Goal: Task Accomplishment & Management: Manage account settings

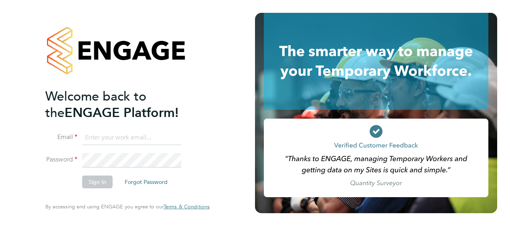
type input "[PERSON_NAME][EMAIL_ADDRESS][DOMAIN_NAME]"
click at [91, 182] on button "Sign In" at bounding box center [97, 182] width 30 height 13
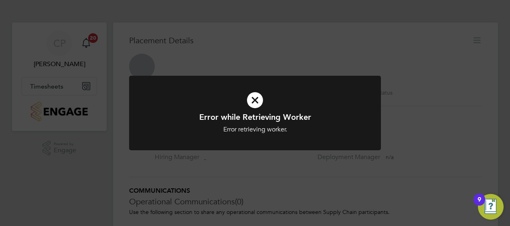
click at [254, 100] on icon at bounding box center [255, 100] width 208 height 31
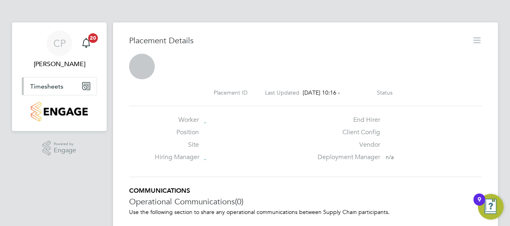
click at [67, 85] on button "Timesheets" at bounding box center [59, 86] width 75 height 18
click at [45, 81] on button "Timesheets" at bounding box center [59, 86] width 75 height 18
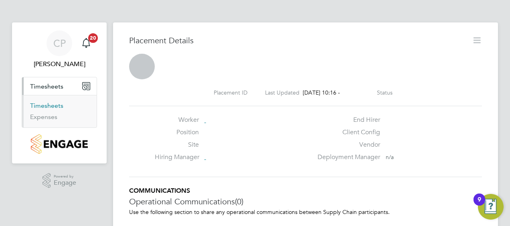
click at [41, 107] on link "Timesheets" at bounding box center [46, 106] width 33 height 8
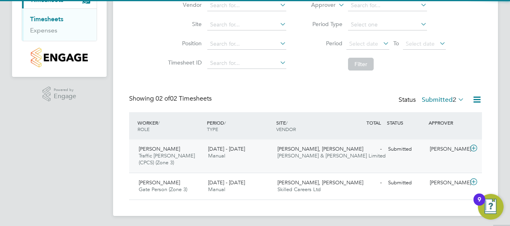
scroll to position [89, 0]
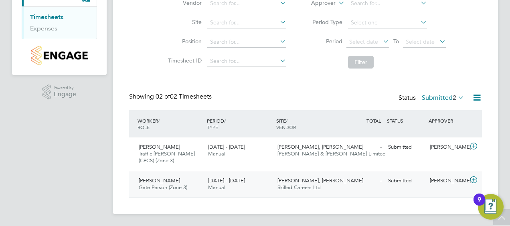
click at [258, 184] on div "22 - 28 Sep 2025 Manual" at bounding box center [239, 184] width 69 height 20
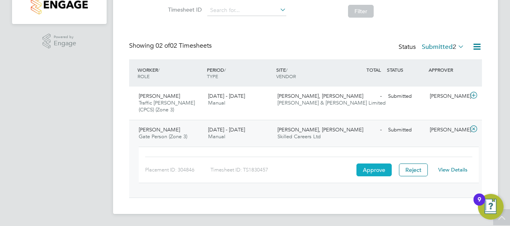
click at [357, 163] on button "Approve" at bounding box center [373, 169] width 35 height 13
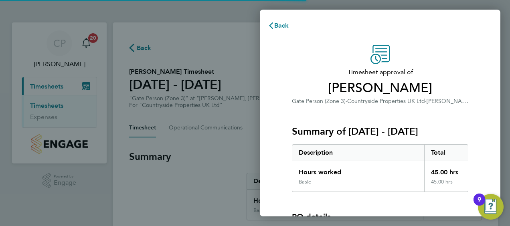
scroll to position [111, 0]
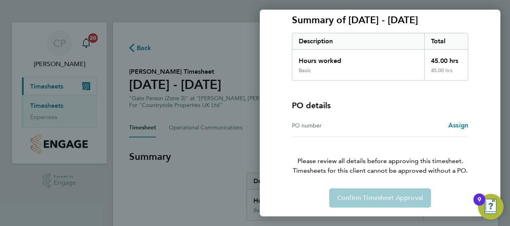
click at [385, 197] on div "Confirm Timesheet Approval" at bounding box center [380, 197] width 196 height 19
click at [385, 198] on div "Confirm Timesheet Approval" at bounding box center [380, 197] width 196 height 19
click at [50, 82] on div "Back Timesheet approval of Reece Reed Gate Person (Zone 3) · Countryside Proper…" at bounding box center [255, 113] width 510 height 226
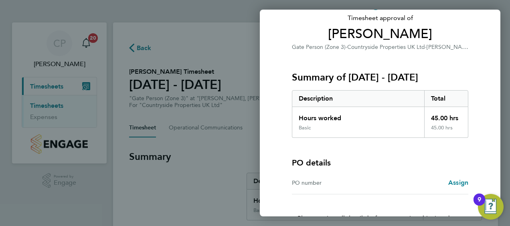
scroll to position [0, 0]
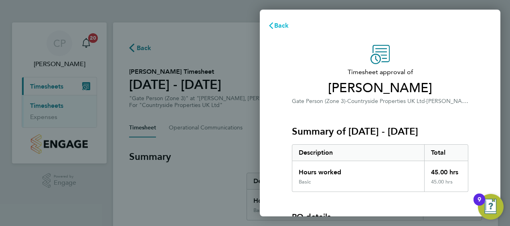
click at [283, 20] on button "Back" at bounding box center [278, 26] width 37 height 16
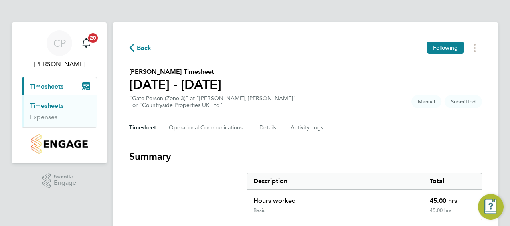
click at [53, 87] on span "Timesheets" at bounding box center [46, 87] width 33 height 8
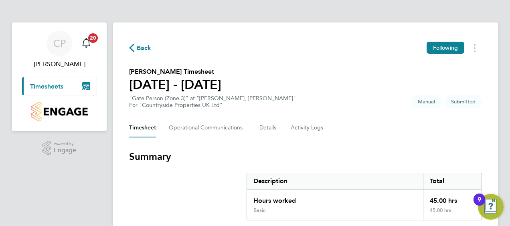
click at [62, 82] on button "Current page: Timesheets" at bounding box center [59, 86] width 75 height 18
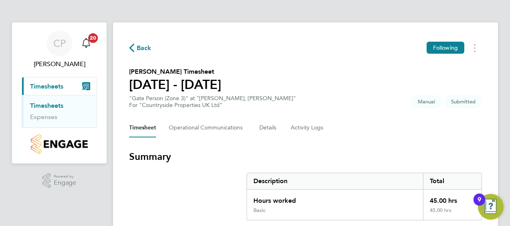
click at [47, 103] on link "Timesheets" at bounding box center [46, 106] width 33 height 8
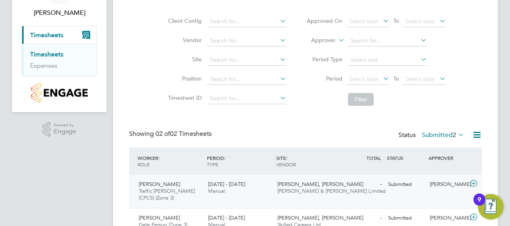
scroll to position [89, 0]
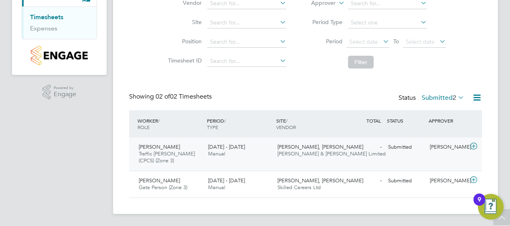
click at [194, 153] on div "Tega Oweh Traffic Marshall (CPCS) (Zone 3) 22 - 28 Sep 2025" at bounding box center [169, 154] width 69 height 27
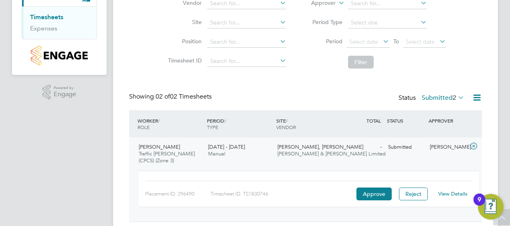
click at [451, 191] on link "View Details" at bounding box center [452, 193] width 29 height 7
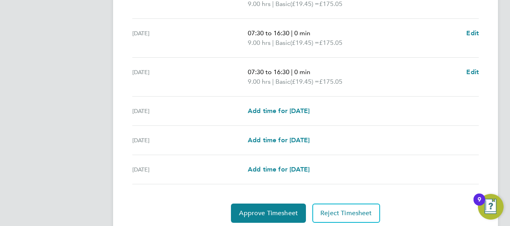
scroll to position [348, 0]
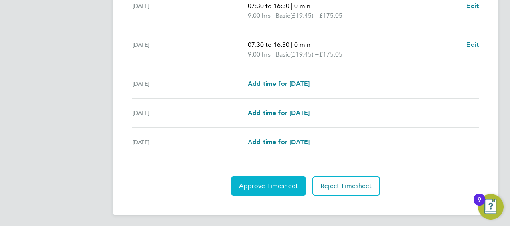
click at [270, 184] on span "Approve Timesheet" at bounding box center [268, 186] width 59 height 8
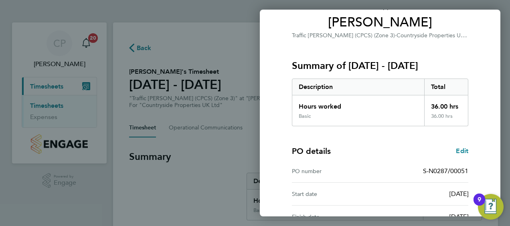
scroll to position [157, 0]
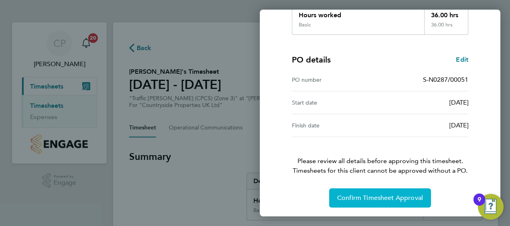
click at [379, 194] on span "Confirm Timesheet Approval" at bounding box center [380, 198] width 86 height 8
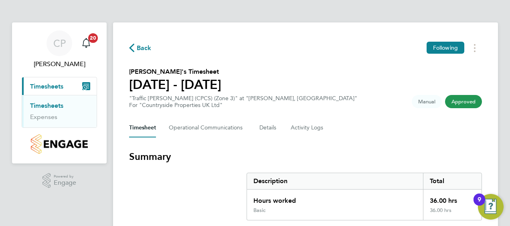
click at [37, 104] on link "Timesheets" at bounding box center [46, 106] width 33 height 8
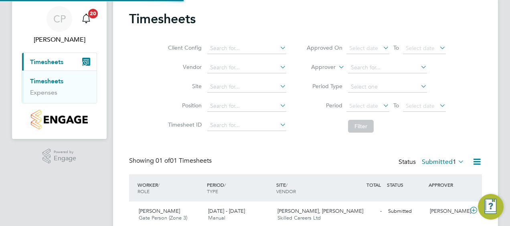
scroll to position [55, 0]
